Goal: Transaction & Acquisition: Book appointment/travel/reservation

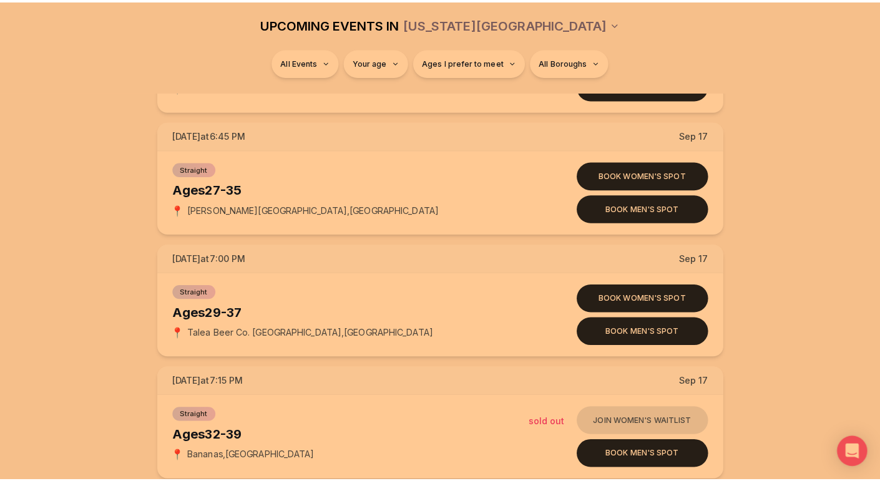
scroll to position [3221, 0]
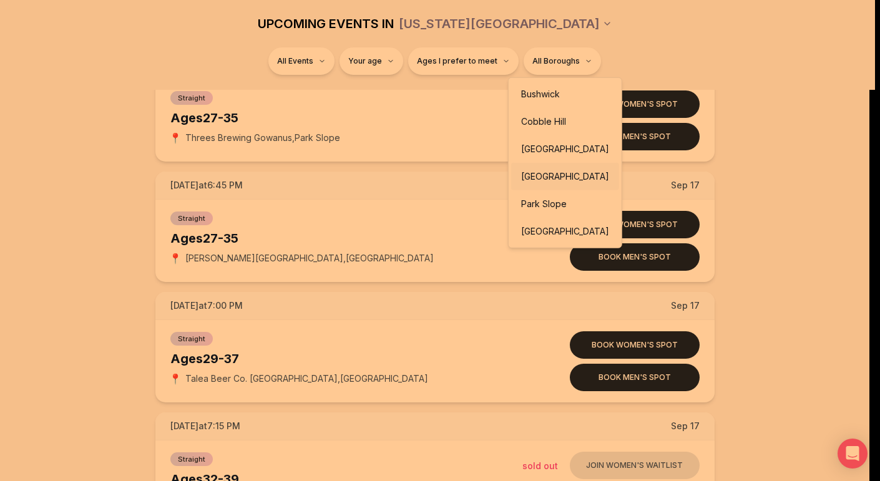
click at [554, 171] on div "[GEOGRAPHIC_DATA]" at bounding box center [565, 176] width 108 height 27
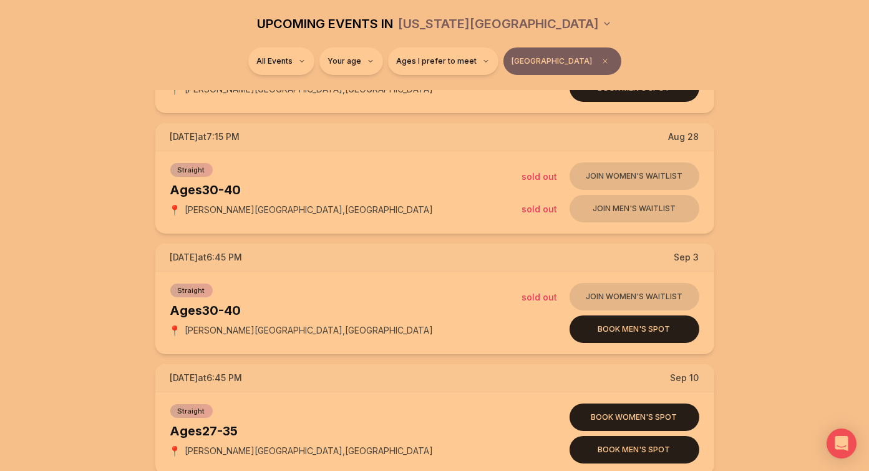
scroll to position [255, 0]
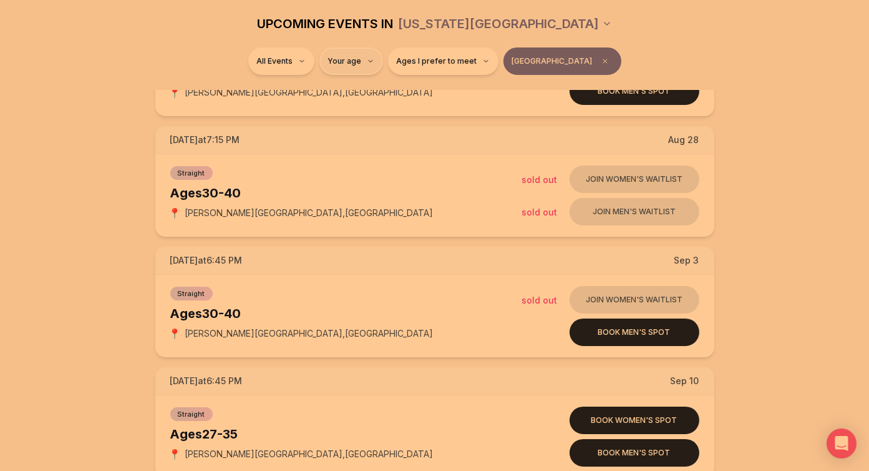
click at [380, 72] on html "Back to home luvvly LOW-PRESSURE SPEED DATING How it Works 💗 3,000 + monthly fi…" at bounding box center [434, 405] width 869 height 1320
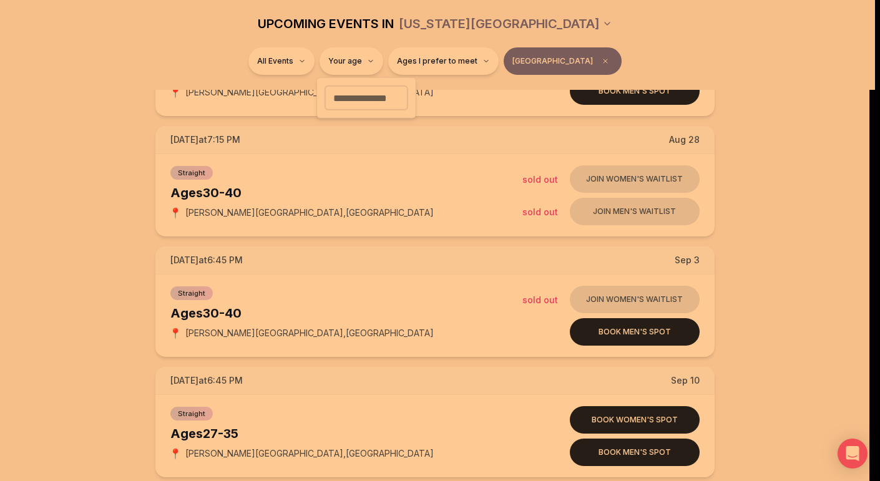
click at [607, 343] on html "Back to home luvvly LOW-PRESSURE SPEED DATING How it Works 💗 3,000 + monthly fi…" at bounding box center [440, 405] width 880 height 1320
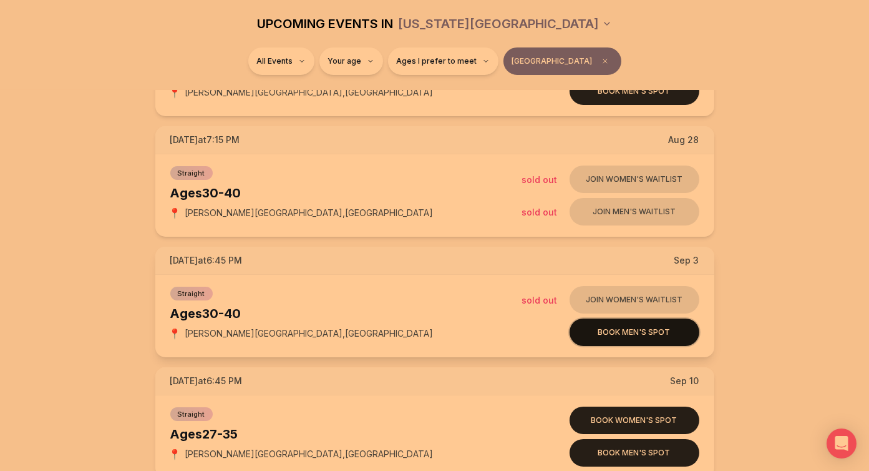
click at [612, 338] on button "Book men's spot" at bounding box center [635, 331] width 130 height 27
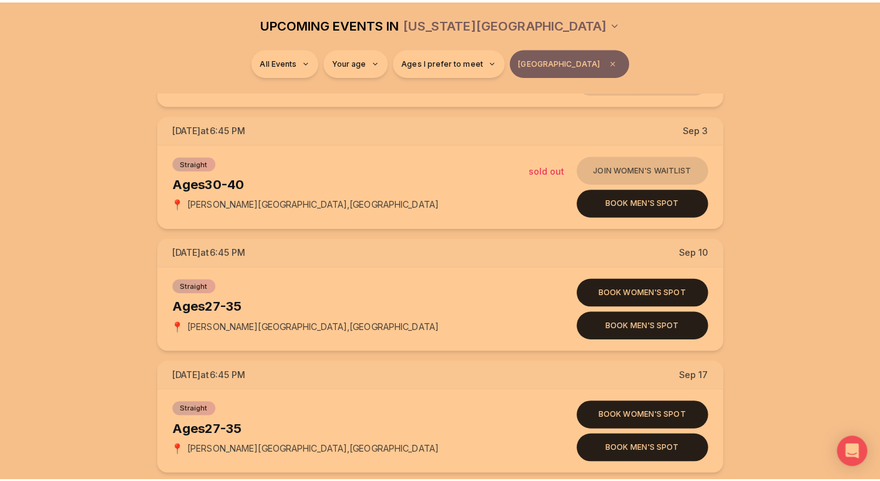
scroll to position [381, 0]
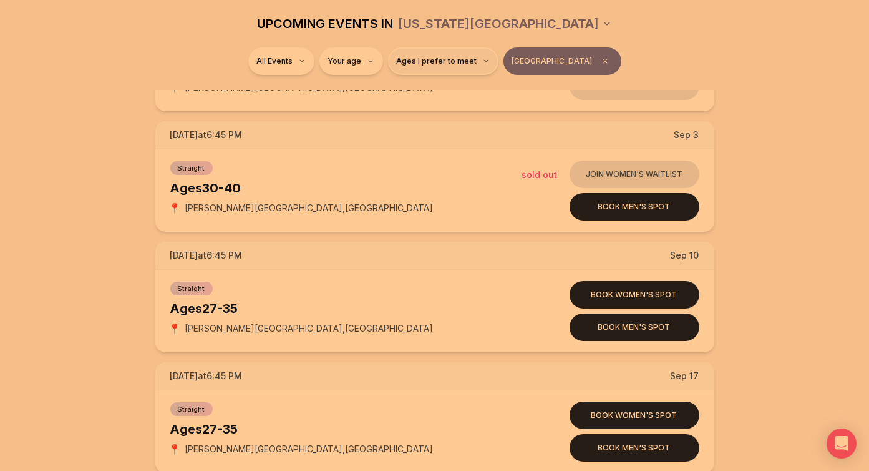
click at [463, 59] on span "Ages I prefer to meet" at bounding box center [437, 61] width 80 height 10
click at [373, 49] on html "Back to home luvvly LOW-PRESSURE SPEED DATING How it Works 💗 3,000 + monthly fi…" at bounding box center [434, 279] width 869 height 1320
